Goal: Task Accomplishment & Management: Complete application form

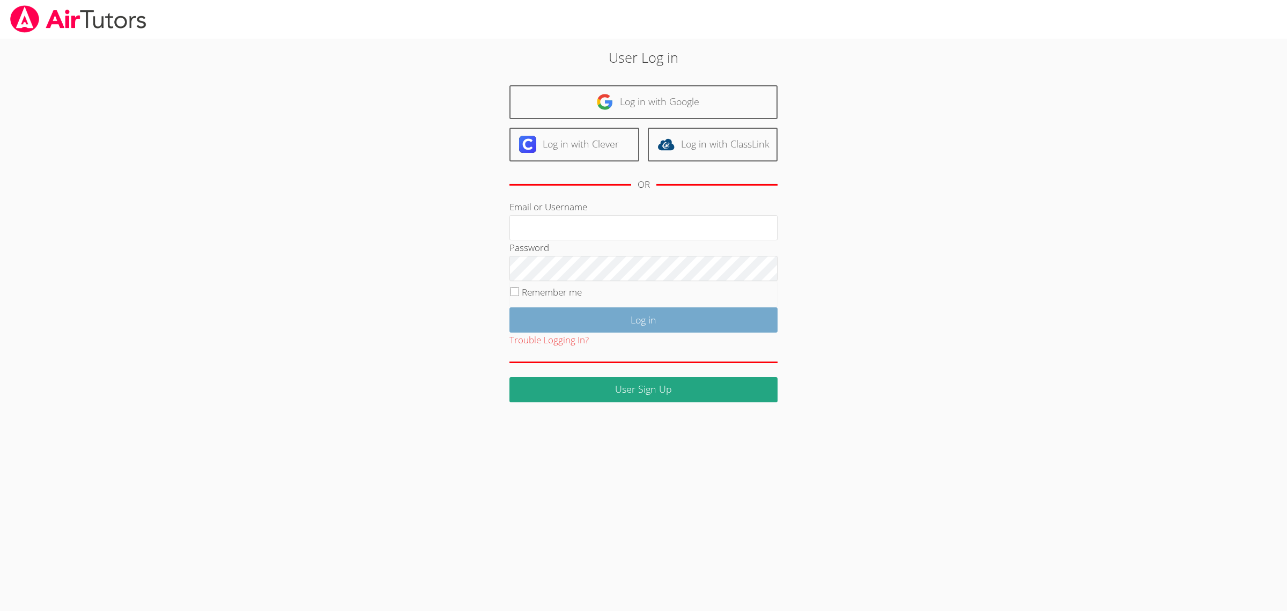
type input "kelseyjtutors@gmail.com"
click at [733, 312] on input "Log in" at bounding box center [643, 319] width 268 height 25
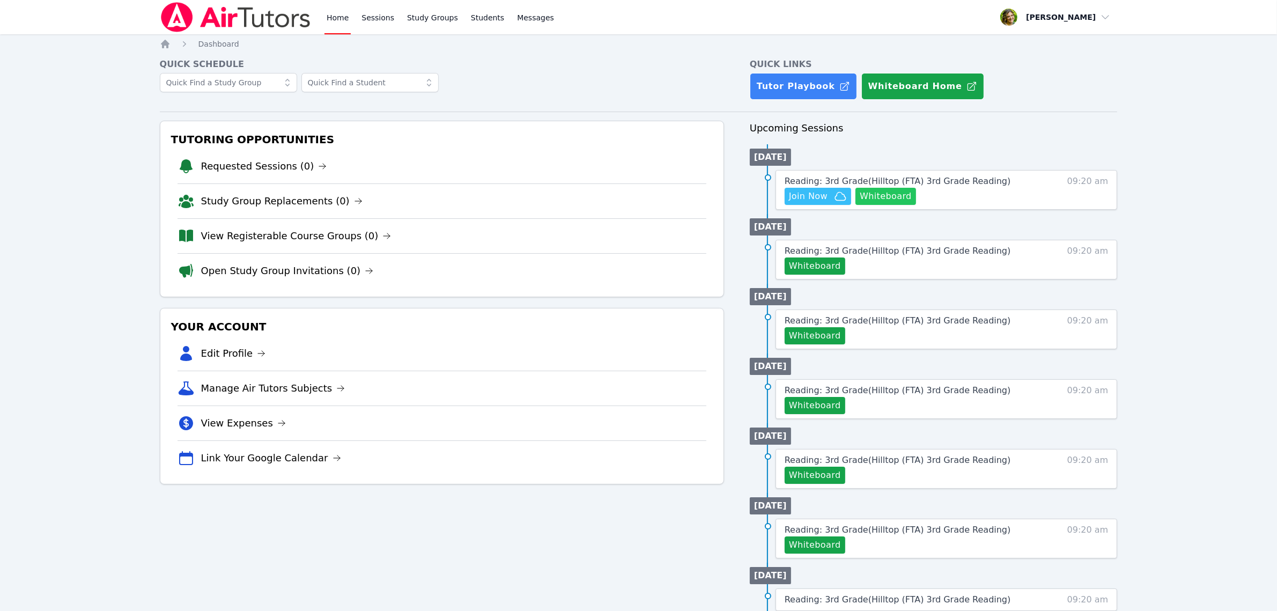
click at [878, 195] on button "Whiteboard" at bounding box center [885, 196] width 61 height 17
click at [1003, 184] on div "Reading: 3rd Grade ( Hilltop (FTA) 3rd Grade Reading ) Hidden Join Now Whiteboa…" at bounding box center [906, 190] width 243 height 30
click at [993, 182] on div "Reading: 3rd Grade ( Hilltop (FTA) 3rd Grade Reading ) Hidden Join Now Whiteboa…" at bounding box center [906, 190] width 243 height 30
click at [982, 181] on span "Reading: 3rd Grade ( Hilltop (FTA) 3rd Grade Reading )" at bounding box center [898, 181] width 226 height 10
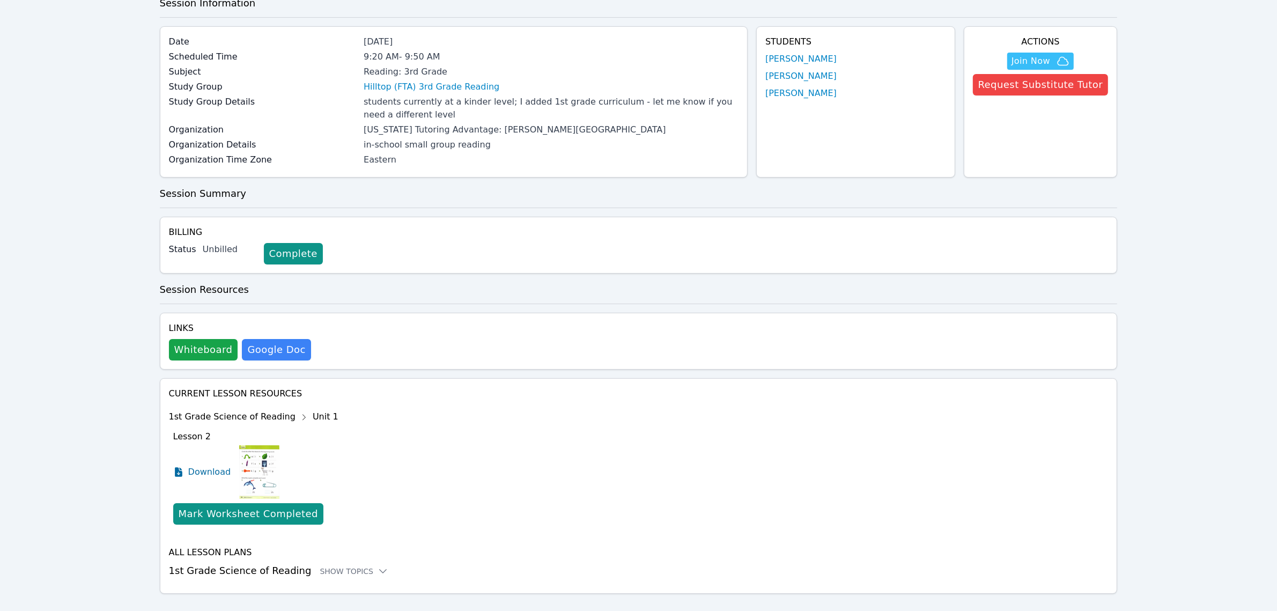
scroll to position [77, 0]
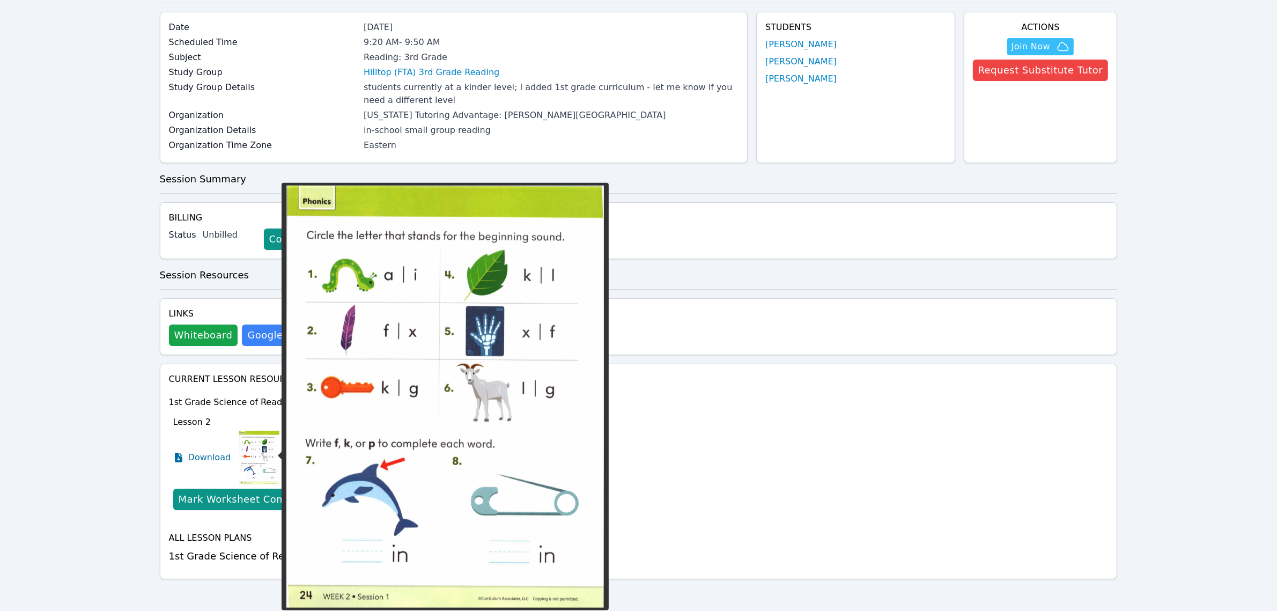
click at [263, 436] on img at bounding box center [259, 458] width 40 height 54
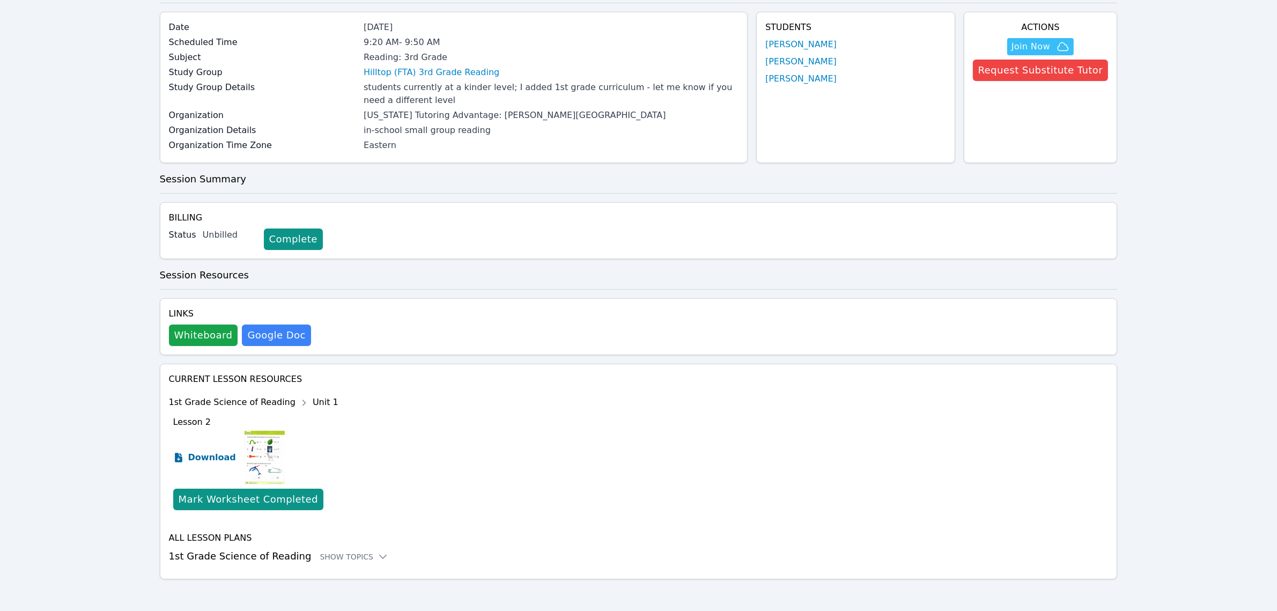
click at [204, 457] on span "Download" at bounding box center [212, 457] width 48 height 13
drag, startPoint x: 386, startPoint y: 166, endPoint x: 392, endPoint y: 172, distance: 8.7
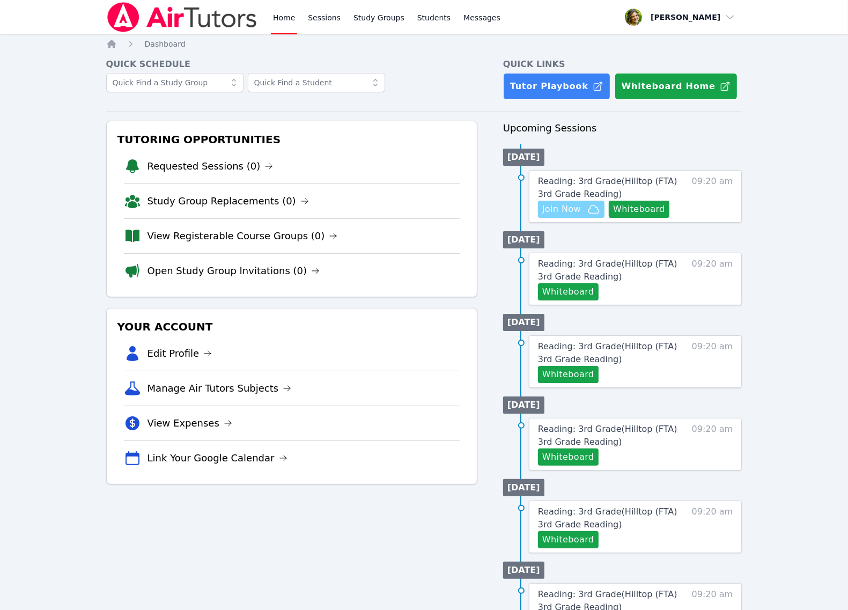
click at [592, 215] on icon "button" at bounding box center [593, 209] width 13 height 13
click at [811, 31] on nav "Home Sessions Study Groups Students Messages Open user menu Kelsey Norton Open …" at bounding box center [424, 17] width 848 height 34
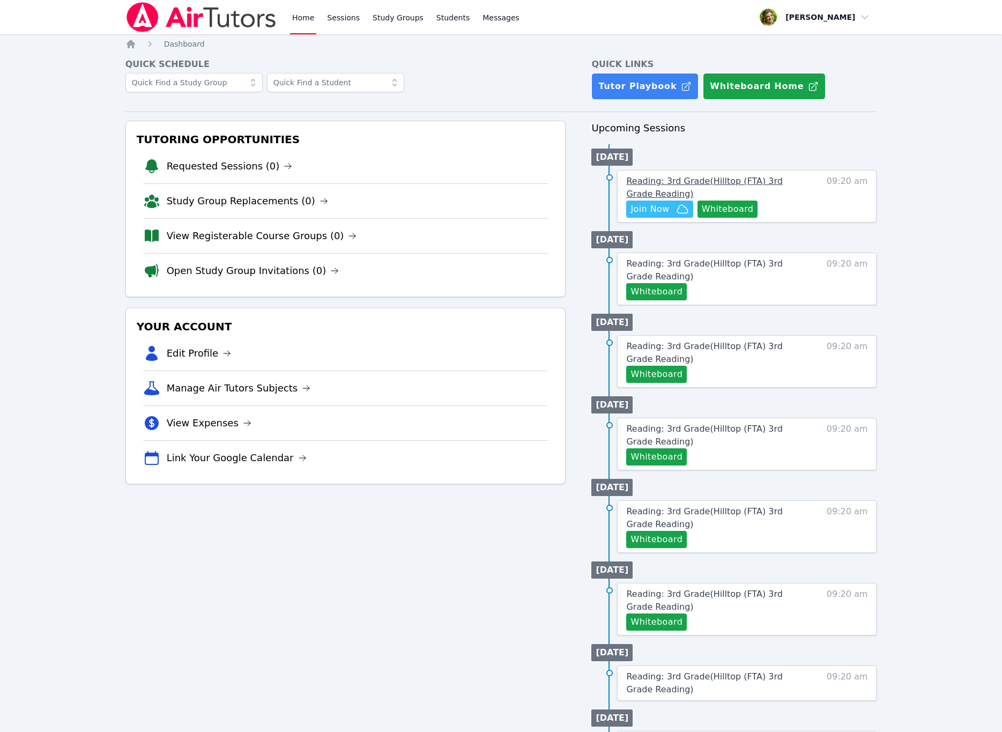
click at [774, 190] on link "Reading: 3rd Grade ( Hilltop (FTA) 3rd Grade Reading )" at bounding box center [716, 188] width 181 height 26
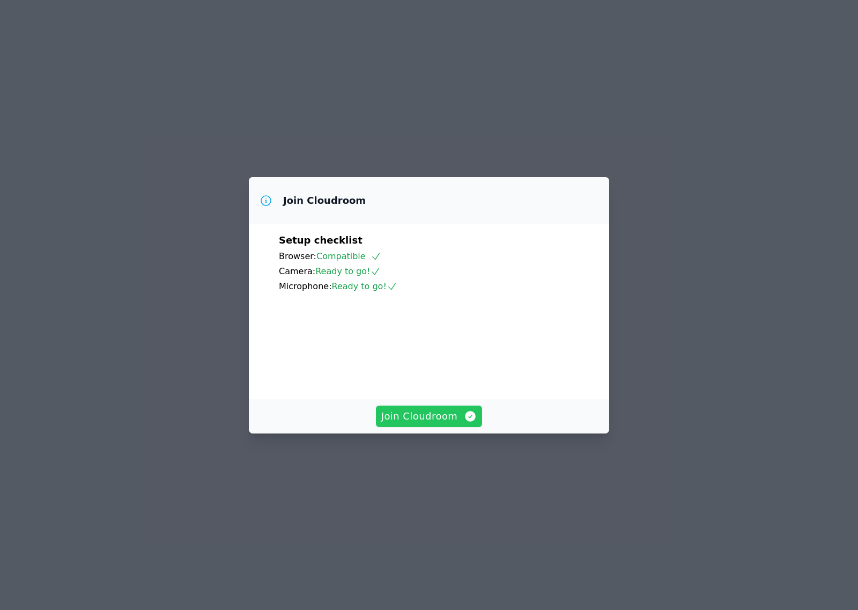
click at [432, 424] on span "Join Cloudroom" at bounding box center [429, 416] width 96 height 15
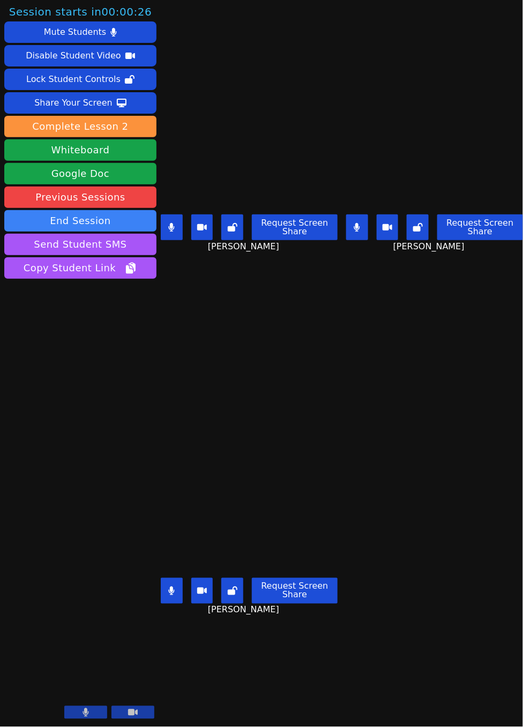
drag, startPoint x: 171, startPoint y: 223, endPoint x: 192, endPoint y: 321, distance: 100.5
click at [171, 223] on icon at bounding box center [171, 227] width 6 height 9
click at [163, 580] on button at bounding box center [172, 591] width 22 height 26
drag, startPoint x: 172, startPoint y: 217, endPoint x: 189, endPoint y: 219, distance: 16.7
click at [172, 217] on button at bounding box center [172, 228] width 22 height 26
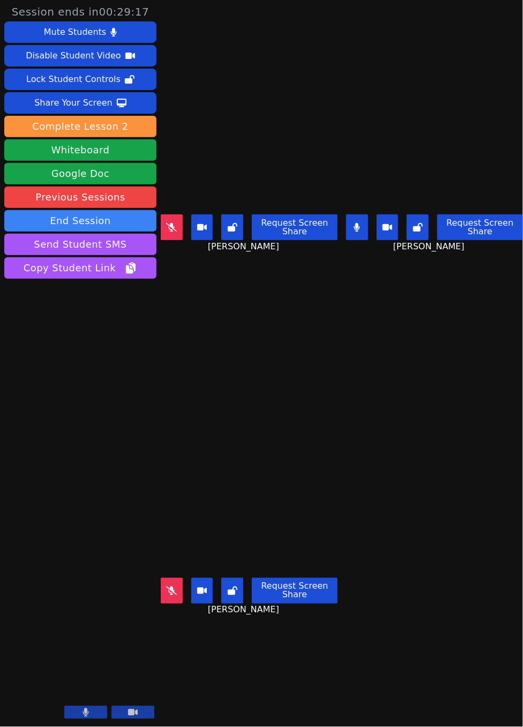
click at [348, 223] on button at bounding box center [357, 228] width 22 height 26
click at [346, 222] on button at bounding box center [357, 228] width 22 height 26
click at [171, 223] on icon at bounding box center [171, 227] width 6 height 9
click at [178, 578] on button at bounding box center [172, 591] width 22 height 26
click at [358, 215] on button at bounding box center [357, 228] width 22 height 26
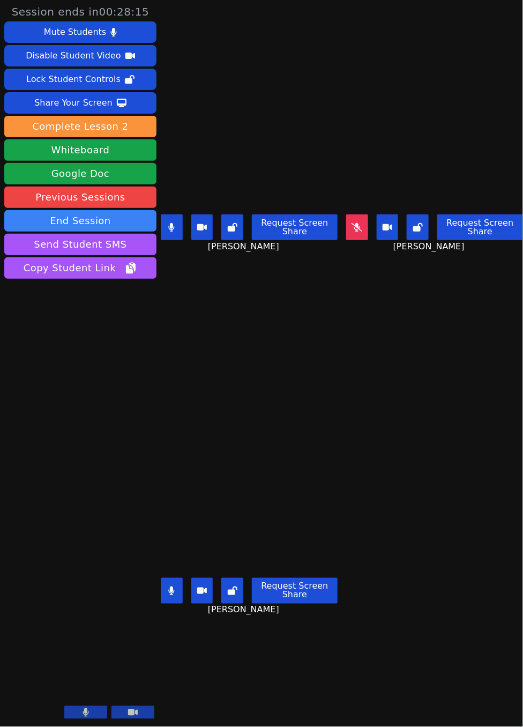
click at [175, 228] on button at bounding box center [172, 228] width 22 height 26
drag, startPoint x: 181, startPoint y: 227, endPoint x: 171, endPoint y: 232, distance: 11.3
click at [181, 227] on button at bounding box center [172, 228] width 22 height 26
drag, startPoint x: 180, startPoint y: 589, endPoint x: 172, endPoint y: 585, distance: 9.4
click at [180, 589] on button at bounding box center [172, 591] width 22 height 26
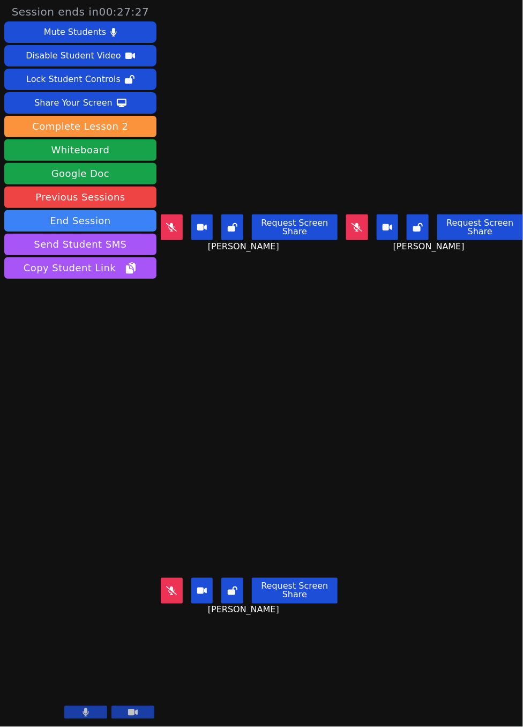
click at [352, 226] on icon at bounding box center [357, 227] width 11 height 9
drag, startPoint x: 344, startPoint y: 233, endPoint x: 338, endPoint y: 234, distance: 6.5
click at [346, 233] on button at bounding box center [357, 228] width 22 height 26
click at [175, 216] on button at bounding box center [172, 228] width 22 height 26
click at [167, 219] on button at bounding box center [172, 228] width 22 height 26
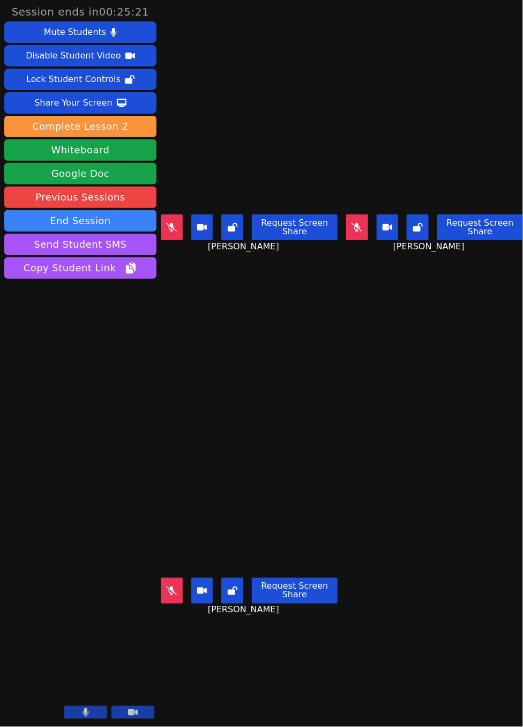
click at [356, 224] on icon at bounding box center [357, 227] width 11 height 9
click at [165, 579] on button at bounding box center [172, 591] width 22 height 26
click at [354, 232] on button at bounding box center [357, 228] width 22 height 26
click at [174, 224] on icon at bounding box center [171, 227] width 11 height 9
click at [174, 587] on icon at bounding box center [171, 591] width 6 height 9
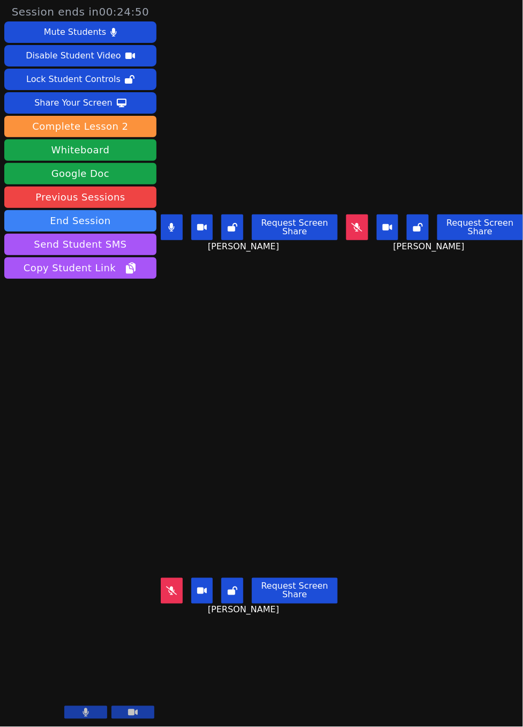
click at [177, 215] on button at bounding box center [172, 228] width 22 height 26
click at [352, 223] on icon at bounding box center [357, 227] width 11 height 9
click at [351, 227] on button at bounding box center [357, 228] width 22 height 26
click at [165, 579] on button at bounding box center [172, 591] width 22 height 26
click at [171, 587] on icon at bounding box center [172, 591] width 6 height 9
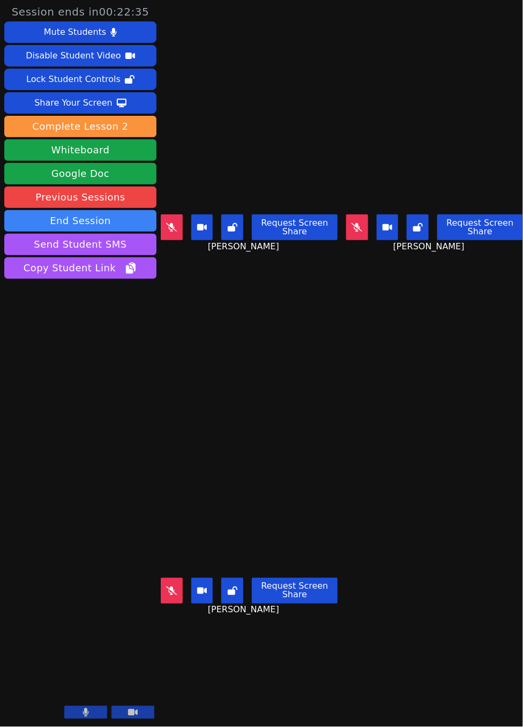
click at [179, 225] on button at bounding box center [172, 228] width 22 height 26
click at [346, 224] on button at bounding box center [357, 228] width 22 height 26
click at [178, 221] on button at bounding box center [172, 228] width 22 height 26
click at [354, 226] on icon at bounding box center [357, 227] width 6 height 9
click at [174, 223] on icon at bounding box center [171, 227] width 11 height 9
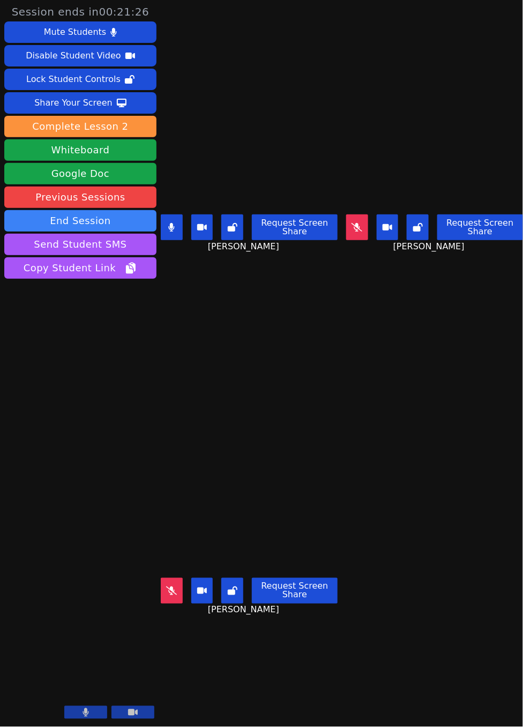
click at [173, 224] on icon at bounding box center [172, 227] width 6 height 9
click at [175, 231] on button at bounding box center [172, 228] width 22 height 26
click at [182, 221] on button at bounding box center [172, 228] width 22 height 26
click at [175, 587] on button at bounding box center [172, 591] width 22 height 26
click at [168, 581] on button at bounding box center [172, 591] width 22 height 26
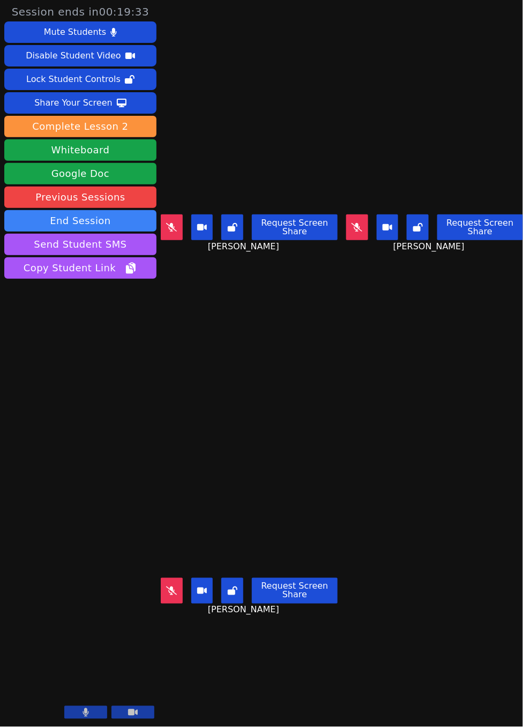
click at [352, 223] on icon at bounding box center [357, 227] width 11 height 9
click at [169, 232] on button at bounding box center [172, 228] width 22 height 26
click at [354, 227] on icon at bounding box center [357, 227] width 6 height 9
click at [172, 578] on button at bounding box center [172, 591] width 22 height 26
click at [177, 232] on button at bounding box center [172, 228] width 22 height 26
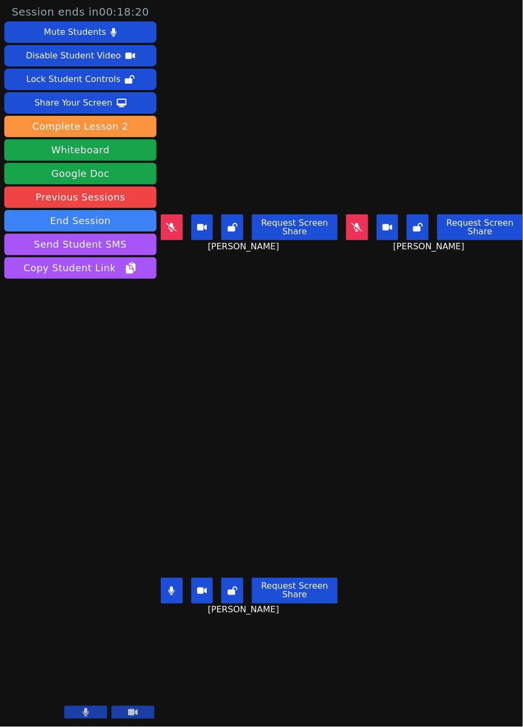
click at [171, 587] on icon at bounding box center [172, 591] width 6 height 9
click at [352, 223] on icon at bounding box center [357, 227] width 11 height 9
click at [354, 231] on button at bounding box center [357, 228] width 22 height 26
click at [178, 232] on button at bounding box center [172, 228] width 22 height 26
click at [171, 224] on icon at bounding box center [171, 227] width 6 height 9
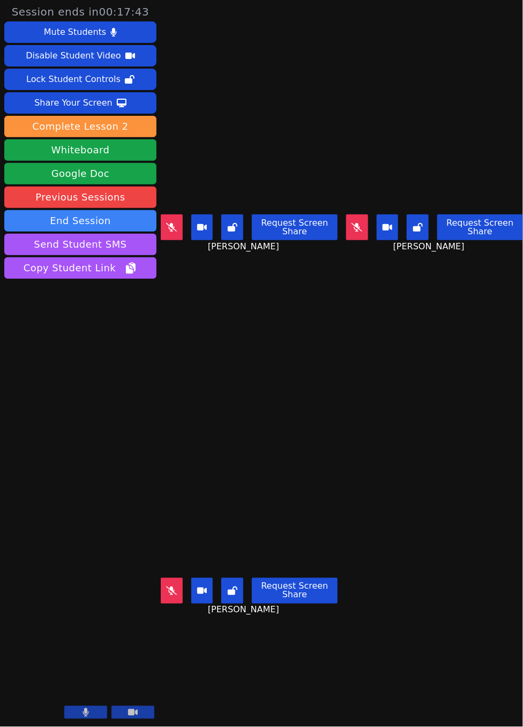
click at [169, 587] on icon at bounding box center [171, 591] width 11 height 9
click at [178, 589] on button at bounding box center [172, 591] width 22 height 26
click at [171, 215] on button at bounding box center [172, 228] width 22 height 26
click at [174, 223] on icon at bounding box center [171, 227] width 11 height 9
drag, startPoint x: 171, startPoint y: 219, endPoint x: 159, endPoint y: 220, distance: 11.3
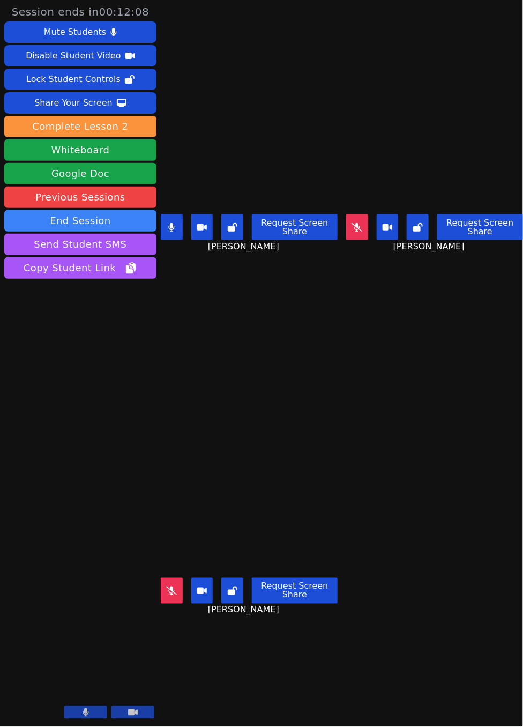
click at [171, 223] on icon at bounding box center [171, 227] width 6 height 9
click at [179, 580] on button at bounding box center [172, 591] width 22 height 26
click at [176, 590] on button at bounding box center [172, 591] width 22 height 26
click at [164, 223] on button at bounding box center [172, 228] width 22 height 26
click at [357, 226] on button at bounding box center [357, 228] width 22 height 26
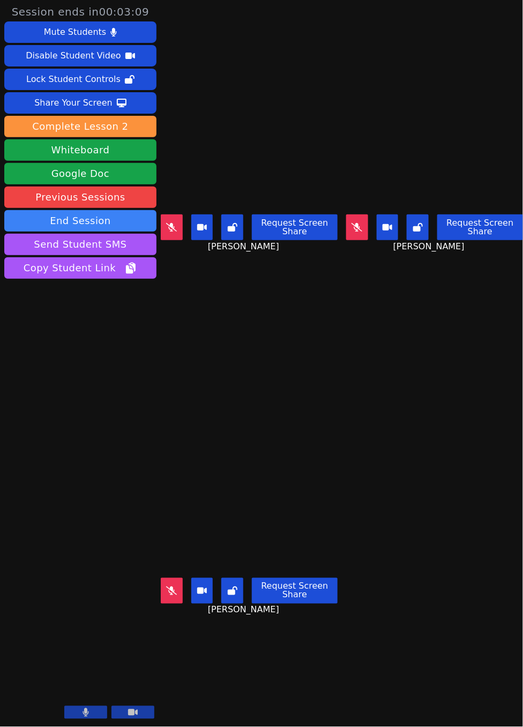
click at [351, 217] on button at bounding box center [357, 228] width 22 height 26
click at [348, 226] on button at bounding box center [357, 228] width 22 height 26
click at [351, 232] on button at bounding box center [357, 228] width 22 height 26
drag, startPoint x: 338, startPoint y: 227, endPoint x: 261, endPoint y: 248, distance: 80.4
click at [340, 227] on main "[PERSON_NAME] Request Screen Share [PERSON_NAME] [PERSON_NAME] Request Screen S…" at bounding box center [342, 363] width 363 height 727
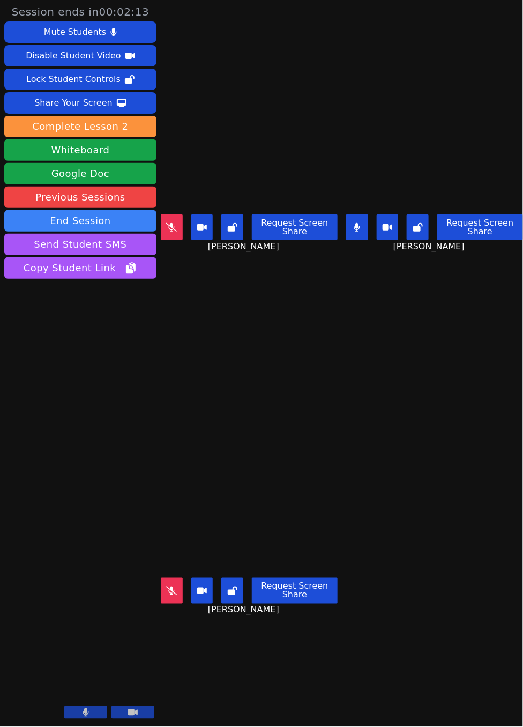
click at [354, 223] on icon at bounding box center [357, 227] width 6 height 9
click at [176, 226] on icon at bounding box center [171, 227] width 11 height 9
click at [168, 219] on button at bounding box center [172, 228] width 22 height 26
click at [346, 220] on button at bounding box center [357, 228] width 22 height 26
click at [171, 224] on icon at bounding box center [171, 227] width 11 height 9
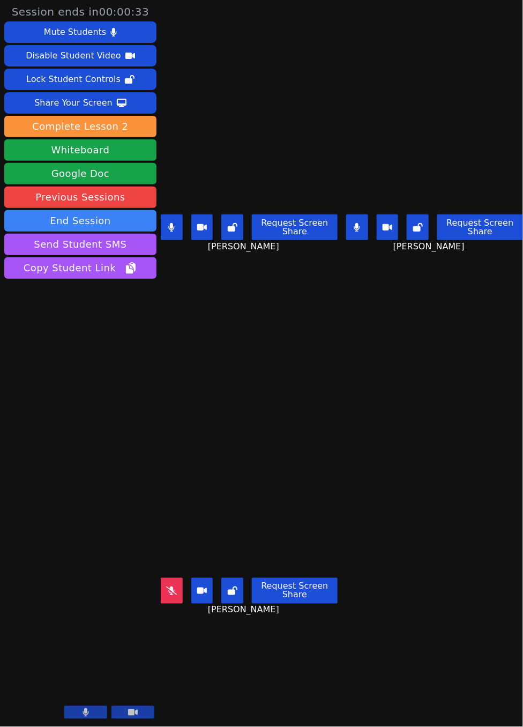
click at [354, 227] on icon at bounding box center [357, 227] width 6 height 9
click at [171, 223] on icon at bounding box center [172, 227] width 6 height 9
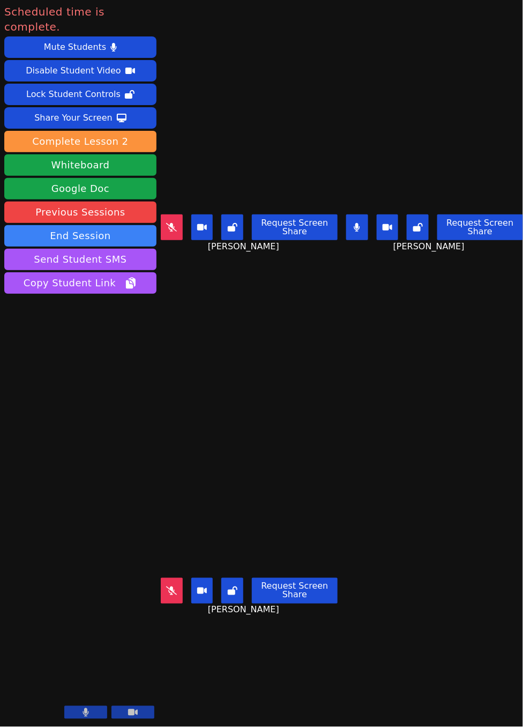
click at [354, 224] on icon at bounding box center [357, 227] width 6 height 9
click at [42, 225] on button "End Session" at bounding box center [80, 235] width 152 height 21
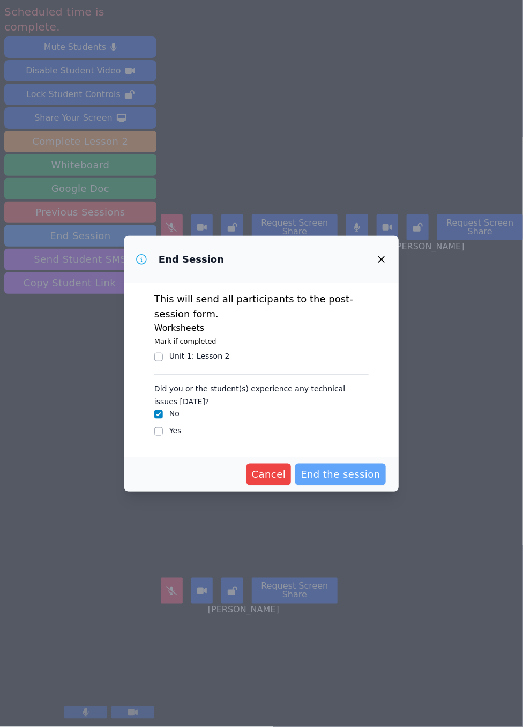
click at [361, 464] on button "End the session" at bounding box center [340, 474] width 91 height 21
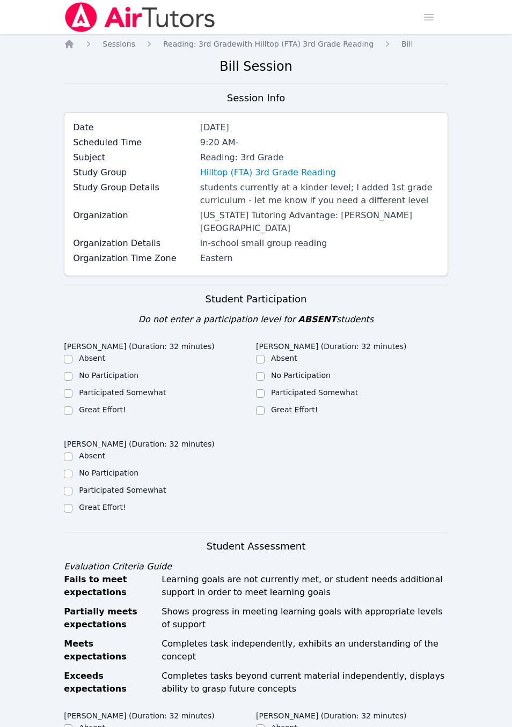
click at [113, 405] on label "Great Effort!" at bounding box center [102, 409] width 47 height 9
click at [72, 407] on input "Great Effort!" at bounding box center [68, 411] width 9 height 9
checkbox input "true"
click at [301, 405] on label "Great Effort!" at bounding box center [294, 409] width 47 height 9
click at [264, 407] on input "Great Effort!" at bounding box center [260, 411] width 9 height 9
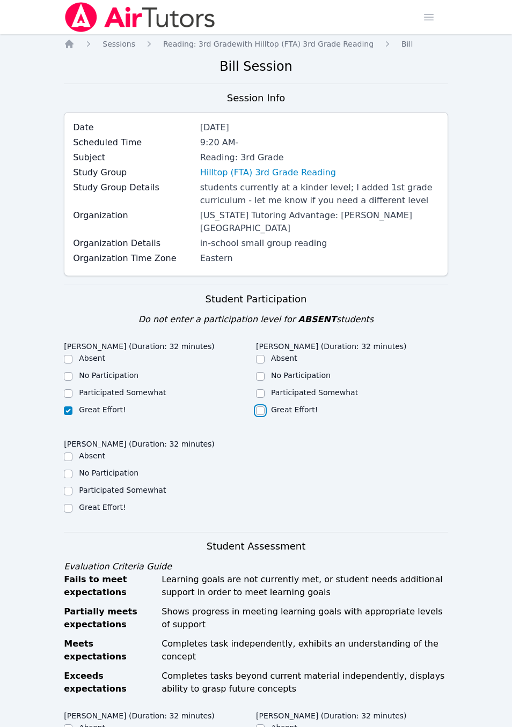
checkbox input "true"
click at [121, 502] on div "Great Effort!" at bounding box center [160, 508] width 192 height 13
click at [119, 502] on div "Great Effort!" at bounding box center [102, 507] width 47 height 11
click at [108, 503] on label "Great Effort!" at bounding box center [102, 507] width 47 height 9
click at [72, 504] on input "Great Effort!" at bounding box center [68, 508] width 9 height 9
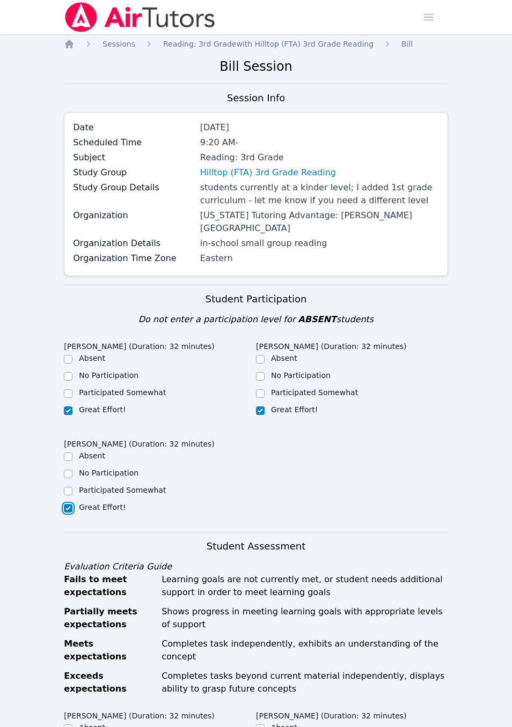
checkbox input "true"
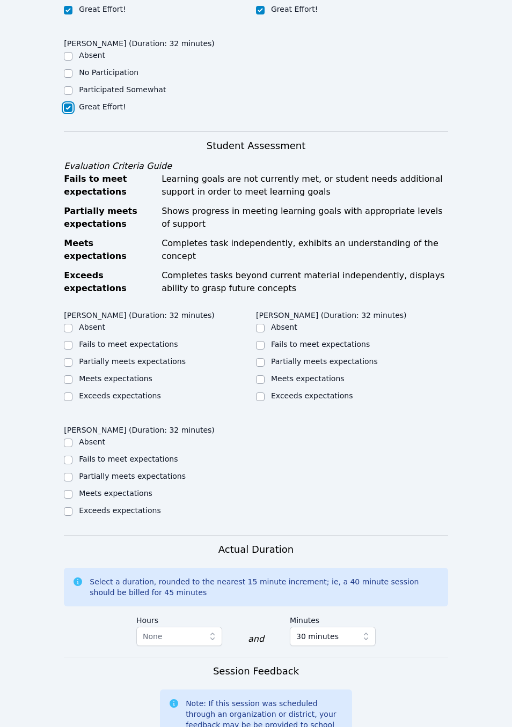
scroll to position [402, 0]
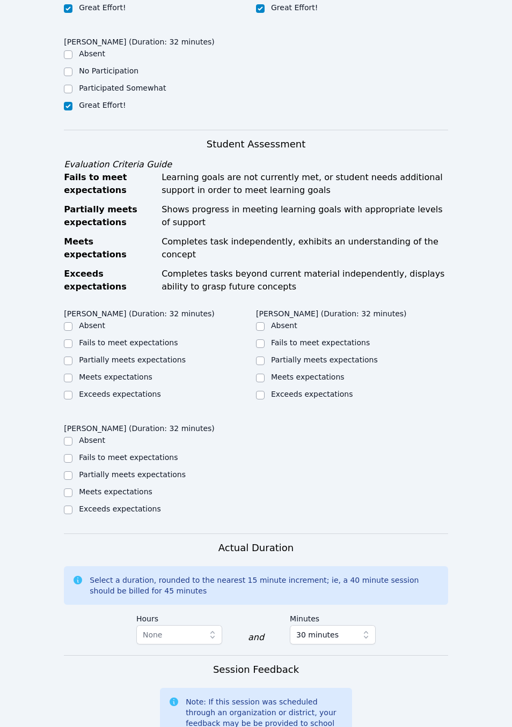
click at [130, 373] on label "Meets expectations" at bounding box center [115, 377] width 73 height 9
click at [72, 374] on input "Meets expectations" at bounding box center [68, 378] width 9 height 9
checkbox input "true"
click at [309, 372] on div "Meets expectations" at bounding box center [352, 378] width 192 height 13
click at [275, 373] on label "Meets expectations" at bounding box center [307, 377] width 73 height 9
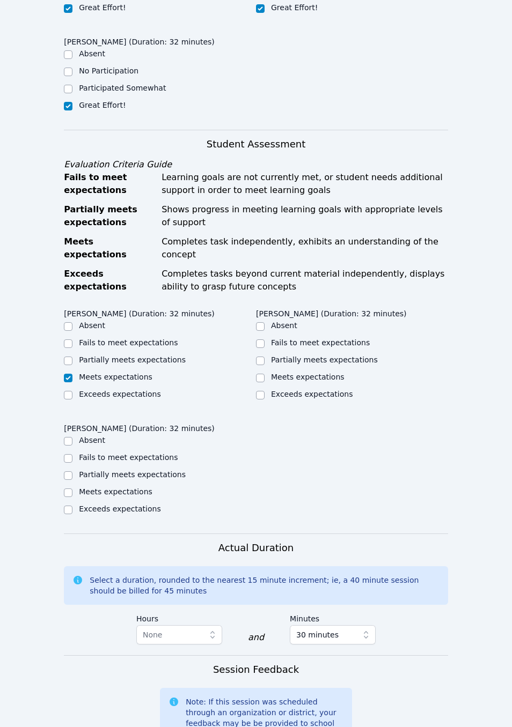
click at [264, 374] on input "Meets expectations" at bounding box center [260, 378] width 9 height 9
checkbox input "true"
click at [120, 487] on label "Meets expectations" at bounding box center [115, 491] width 73 height 9
click at [72, 489] on input "Meets expectations" at bounding box center [68, 493] width 9 height 9
checkbox input "true"
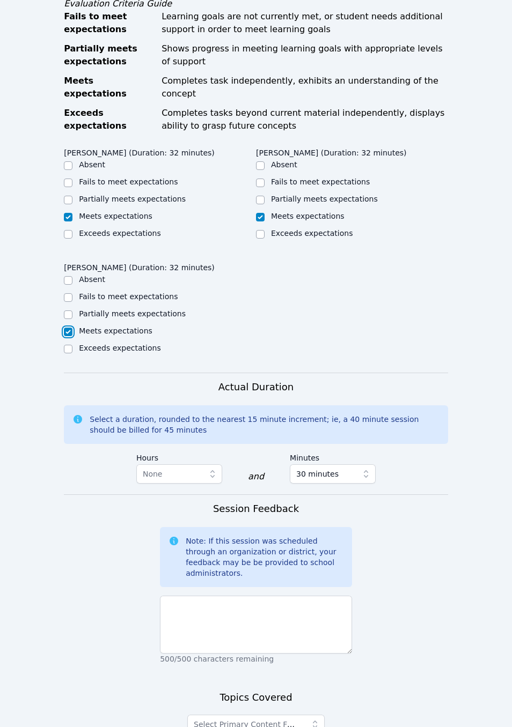
scroll to position [650, 0]
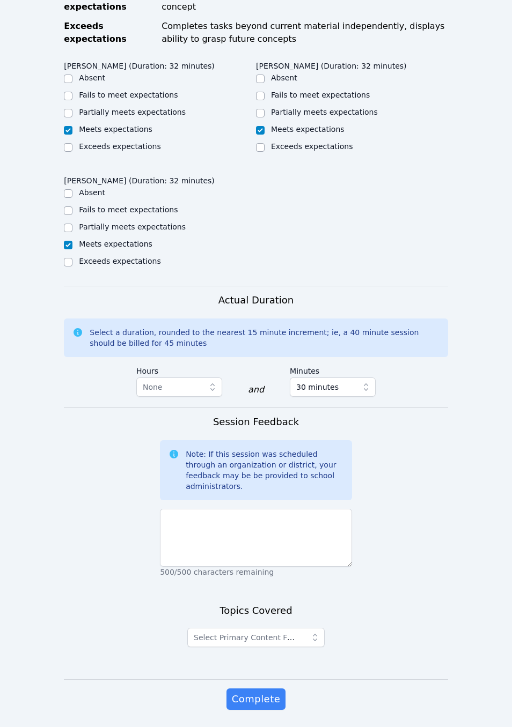
click at [99, 257] on label "Exceeds expectations" at bounding box center [120, 261] width 82 height 9
click at [72, 258] on input "Exceeds expectations" at bounding box center [68, 262] width 9 height 9
checkbox input "true"
checkbox input "false"
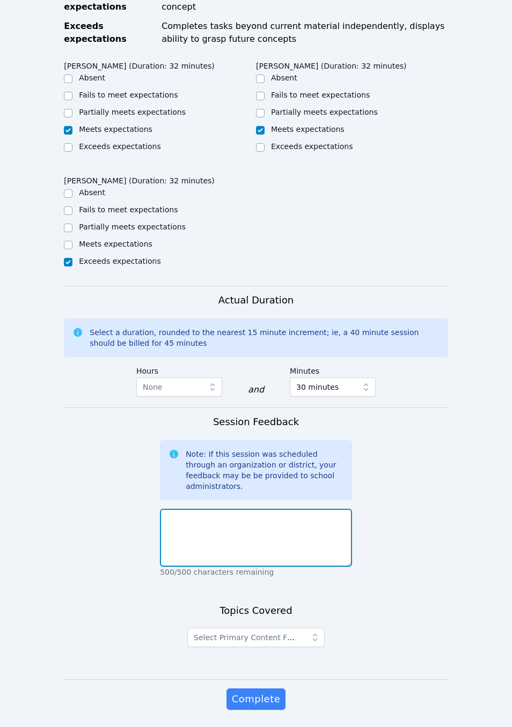
click at [210, 509] on textarea at bounding box center [256, 538] width 192 height 58
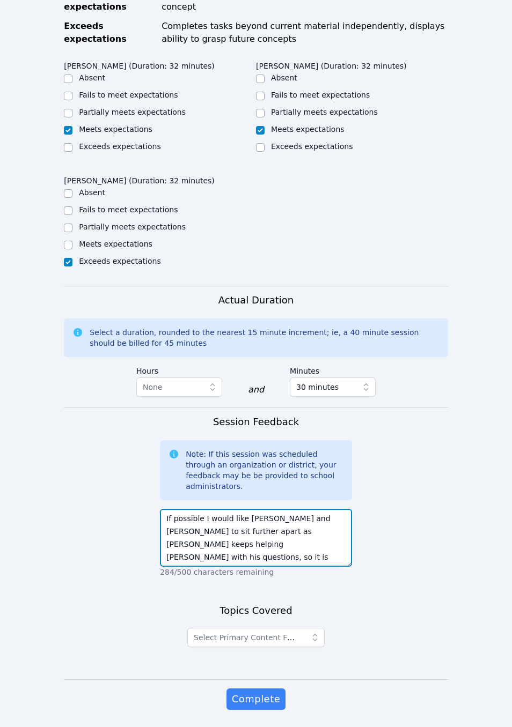
scroll to position [9, 0]
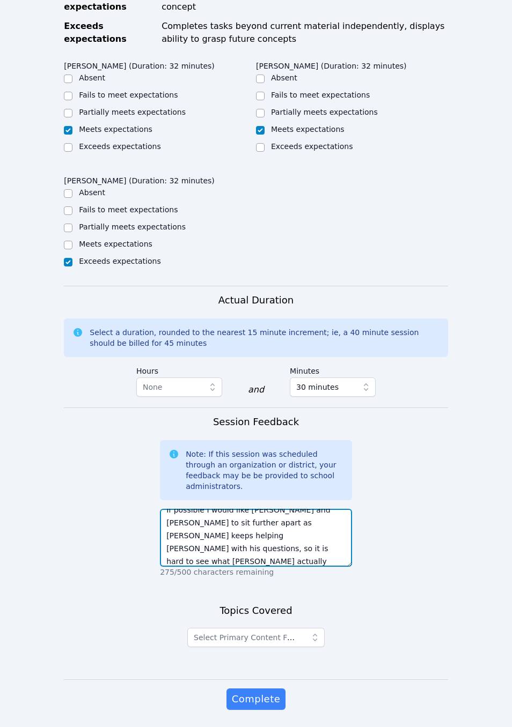
type textarea "If possible I would like [PERSON_NAME] and [PERSON_NAME] to sit further apart a…"
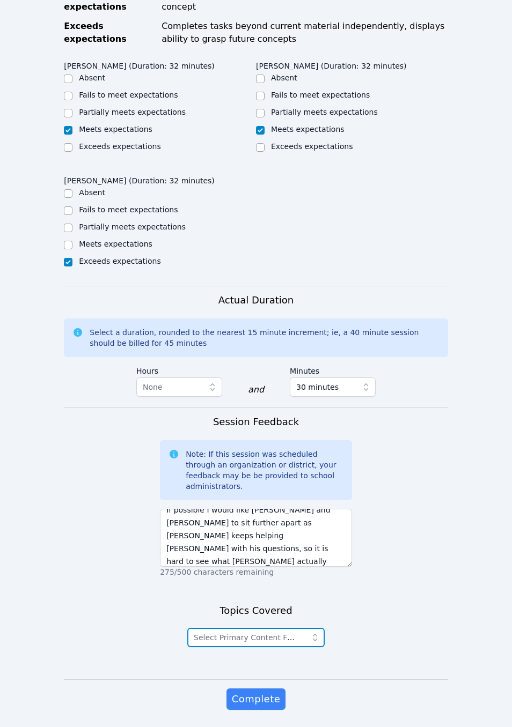
click at [257, 609] on span "Select Primary Content Focus" at bounding box center [249, 637] width 110 height 9
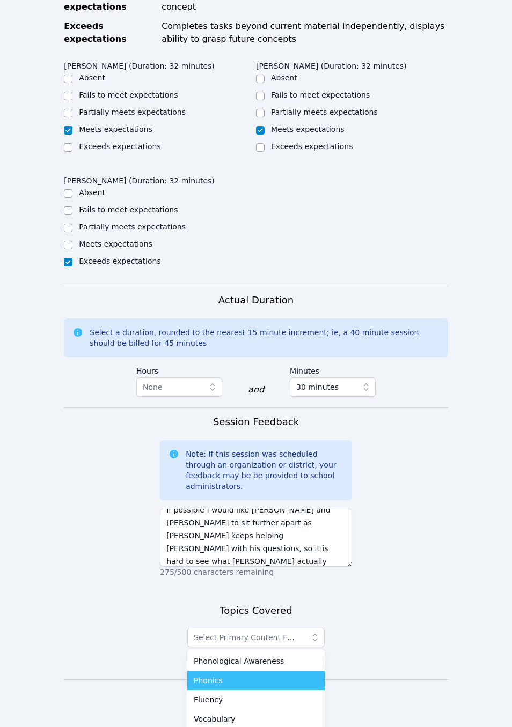
click at [259, 609] on div "Phonics" at bounding box center [256, 680] width 124 height 11
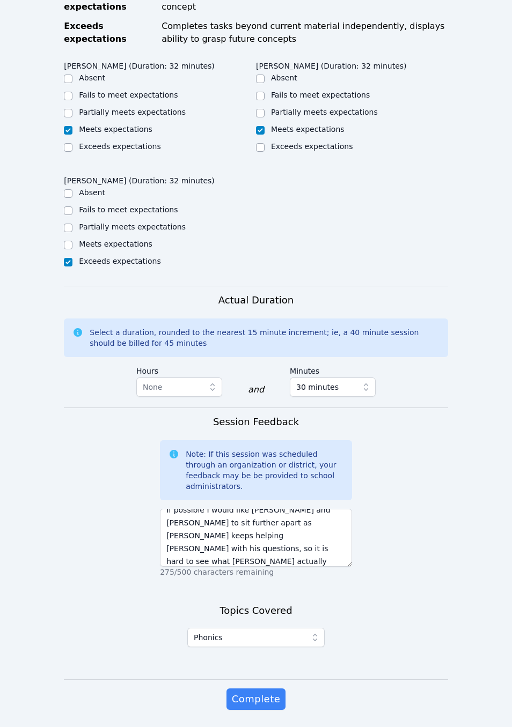
click at [395, 609] on form "Student Participation Do not enter a participation level for ABSENT students [P…" at bounding box center [256, 183] width 384 height 1097
click at [274, 609] on span "Complete" at bounding box center [256, 699] width 48 height 15
